Goal: Communication & Community: Connect with others

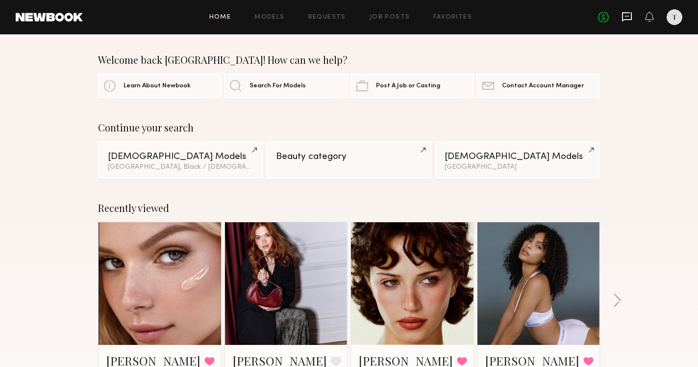
click at [627, 17] on icon at bounding box center [626, 16] width 11 height 11
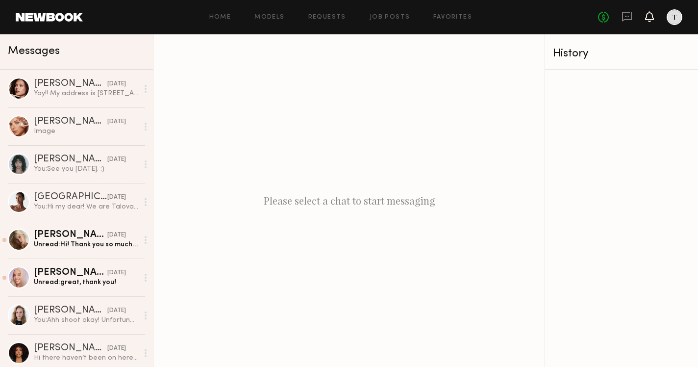
click at [646, 14] on icon at bounding box center [649, 16] width 9 height 11
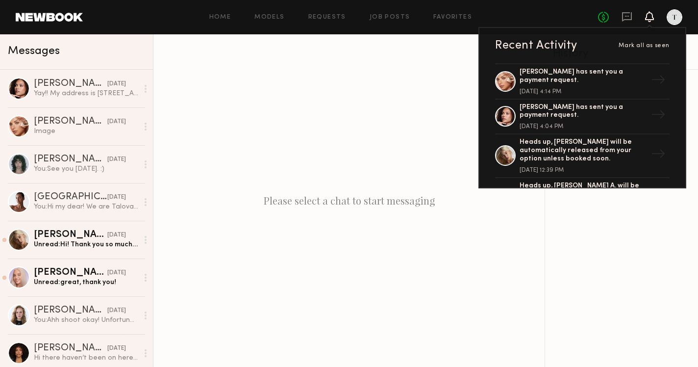
click at [621, 12] on div "No fees up to $5,000 Recent Activity [PERSON_NAME] all as seen [PERSON_NAME] ha…" at bounding box center [640, 17] width 84 height 16
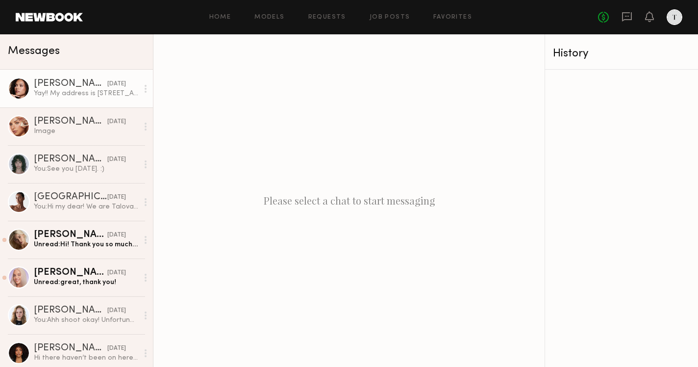
click at [74, 82] on div "[PERSON_NAME]" at bounding box center [70, 84] width 73 height 10
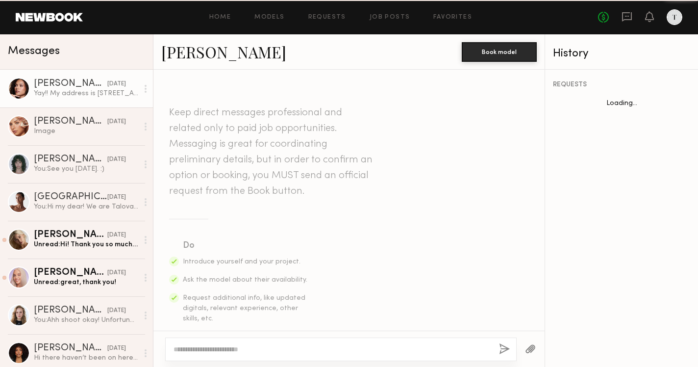
scroll to position [1050, 0]
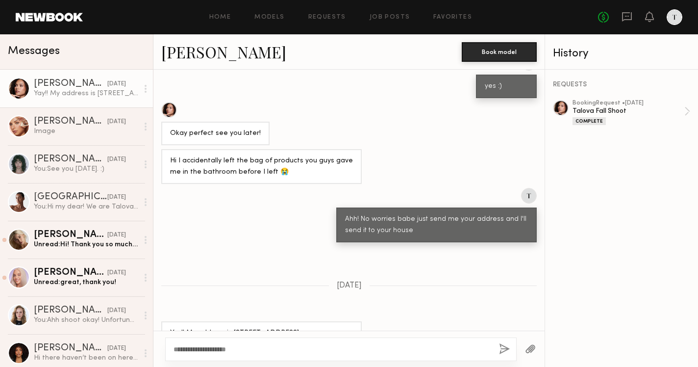
type textarea "**********"
click at [502, 347] on button "button" at bounding box center [504, 349] width 11 height 12
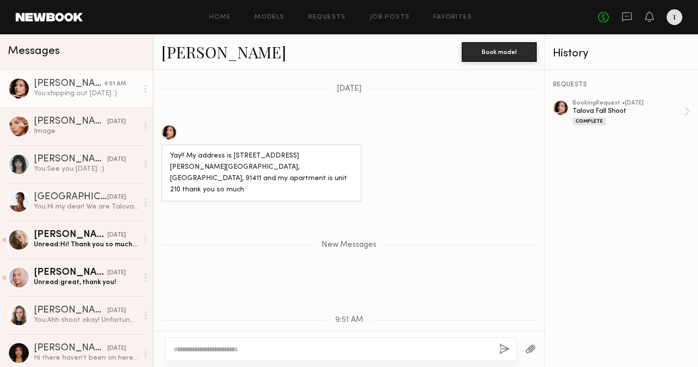
click at [49, 21] on link at bounding box center [49, 17] width 67 height 9
